Goal: Information Seeking & Learning: Find specific fact

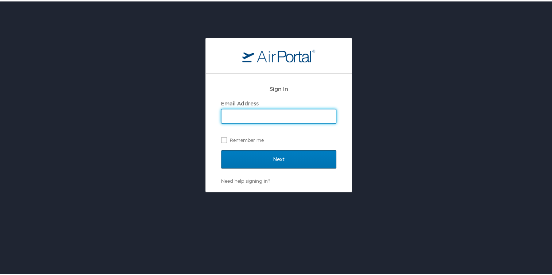
type input "cheryl.piro@cbtravel.com"
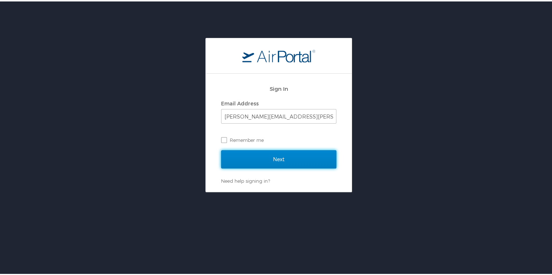
click at [283, 155] on input "Next" at bounding box center [278, 158] width 115 height 18
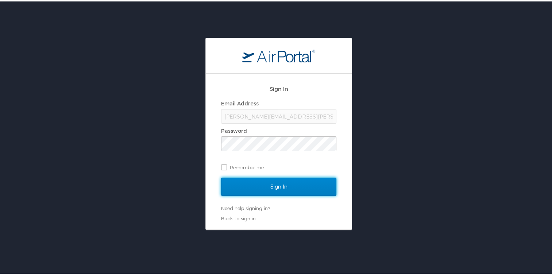
click at [269, 180] on input "Sign In" at bounding box center [278, 185] width 115 height 18
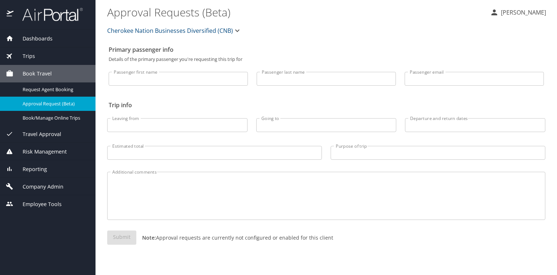
click at [34, 183] on span "Company Admin" at bounding box center [38, 187] width 50 height 8
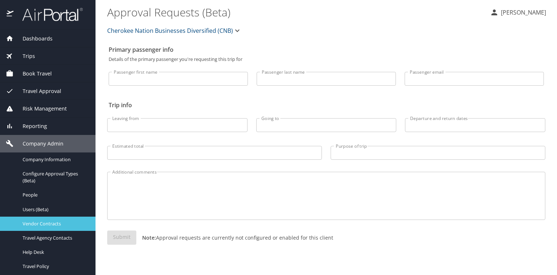
click at [43, 220] on span "Vendor Contracts" at bounding box center [55, 223] width 64 height 7
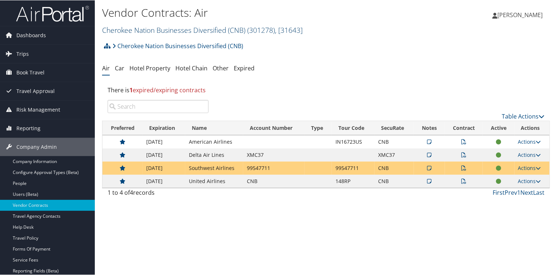
click at [159, 25] on link "Cherokee Nation Businesses Diversified (CNB) ( 301278 ) , [ 31643 ]" at bounding box center [202, 30] width 201 height 10
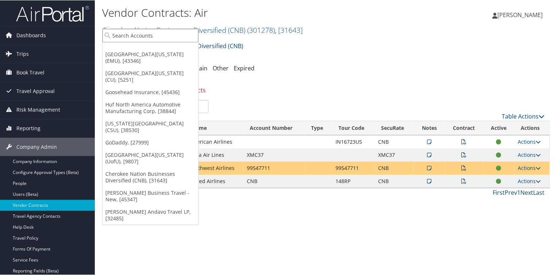
click at [145, 31] on input "search" at bounding box center [150, 34] width 96 height 13
type input "temple"
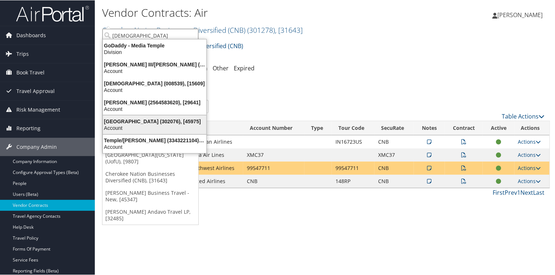
click at [139, 118] on div "Temple University (302076), [45975]" at bounding box center [154, 121] width 112 height 7
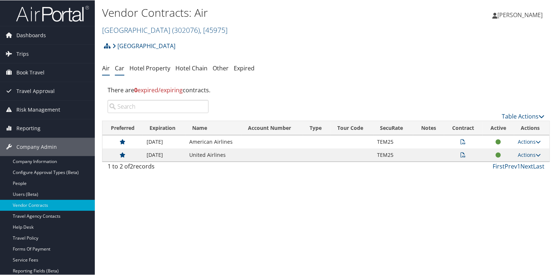
click at [116, 64] on link "Car" at bounding box center [119, 68] width 9 height 8
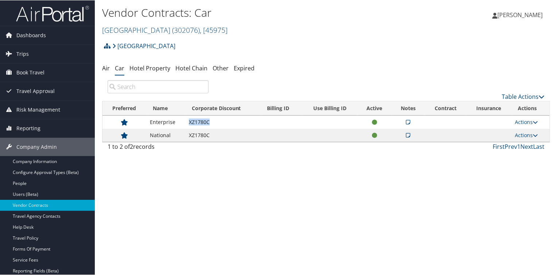
drag, startPoint x: 176, startPoint y: 106, endPoint x: 210, endPoint y: 108, distance: 34.3
click at [210, 115] on td "XZ1780C" at bounding box center [222, 121] width 75 height 13
copy td "XZ1780C"
click at [21, 54] on span "Trips" at bounding box center [22, 53] width 12 height 18
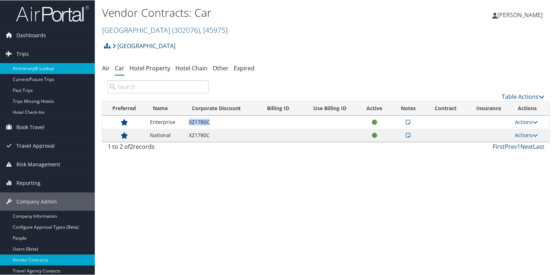
click at [46, 70] on link "Airtinerary® Lookup" at bounding box center [47, 68] width 95 height 11
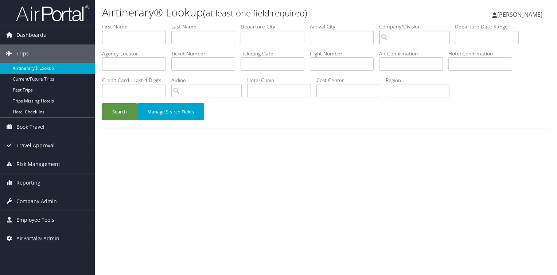
click at [379, 31] on input "search" at bounding box center [414, 37] width 70 height 13
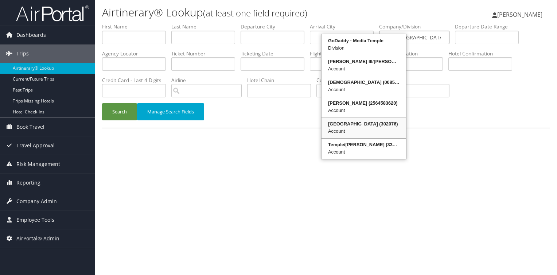
click at [351, 120] on div "Temple University (302076)" at bounding box center [364, 123] width 82 height 7
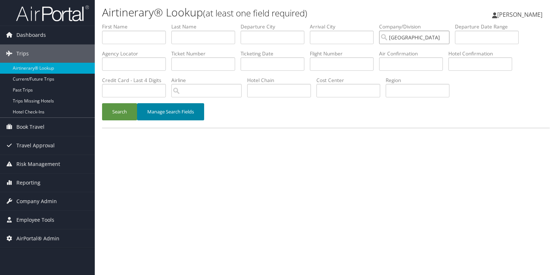
type input "[GEOGRAPHIC_DATA]"
click at [151, 103] on button "Manage Search Fields" at bounding box center [170, 111] width 67 height 17
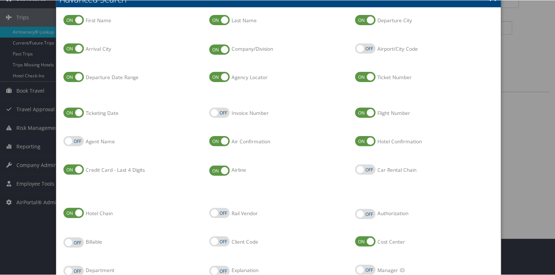
scroll to position [40, 0]
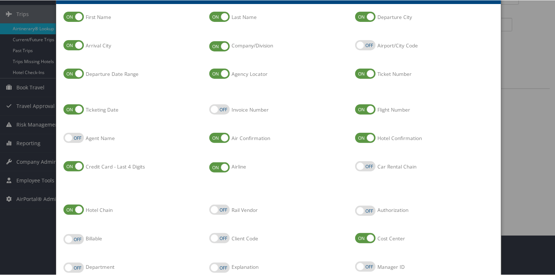
click at [356, 161] on label "Car Rental Chain" at bounding box center [365, 166] width 20 height 10
click at [359, 164] on input "Car Rental Chain" at bounding box center [361, 166] width 5 height 5
checkbox input "true"
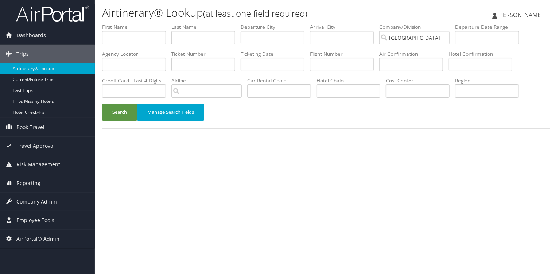
scroll to position [0, 0]
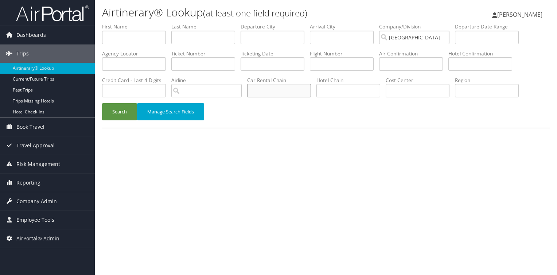
click at [311, 84] on input "text" at bounding box center [279, 90] width 64 height 13
drag, startPoint x: 462, startPoint y: 52, endPoint x: 373, endPoint y: 51, distance: 89.0
click at [373, 23] on ul "First Name Last Name Departure City Arrival City Company/Division Temple Univer…" at bounding box center [326, 23] width 448 height 0
click at [114, 103] on button "Search" at bounding box center [119, 111] width 35 height 17
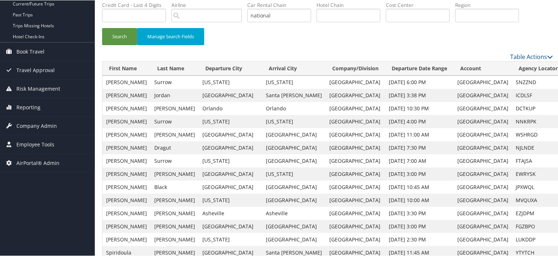
scroll to position [87, 0]
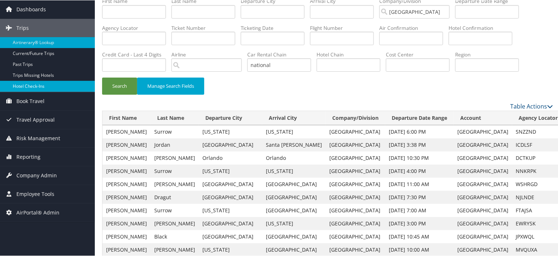
scroll to position [0, 0]
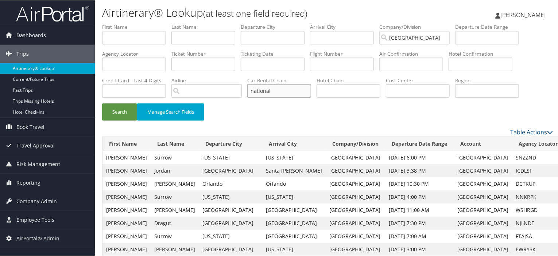
drag, startPoint x: 465, startPoint y: 49, endPoint x: 366, endPoint y: 52, distance: 99.2
click at [366, 23] on ul "First Name Last Name Departure City Arrival City Company/Division Temple Univer…" at bounding box center [327, 23] width 451 height 0
type input "enterprise"
click at [110, 103] on button "Search" at bounding box center [119, 111] width 35 height 17
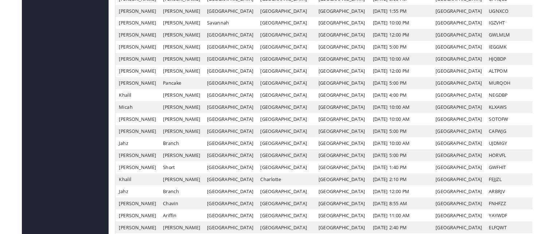
scroll to position [474, 0]
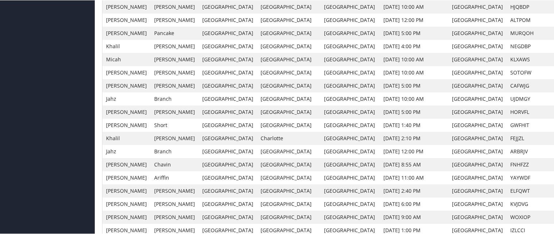
scroll to position [533, 0]
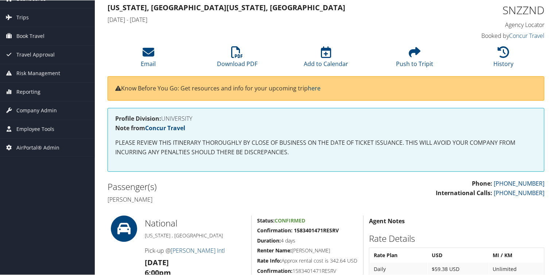
scroll to position [67, 0]
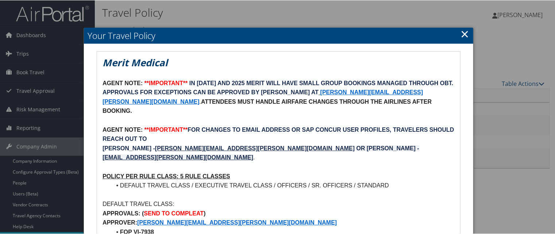
click at [464, 31] on link "×" at bounding box center [465, 33] width 8 height 15
